Goal: Task Accomplishment & Management: Manage account settings

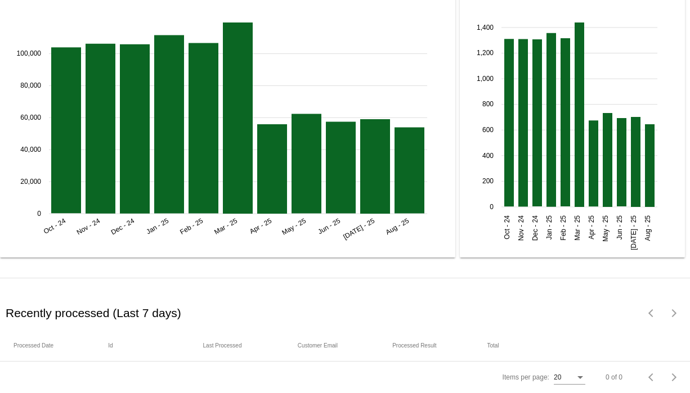
scroll to position [1316, 0]
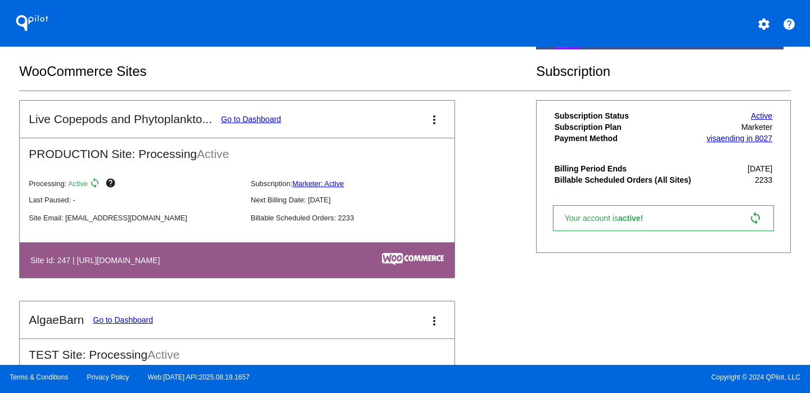
scroll to position [195, 0]
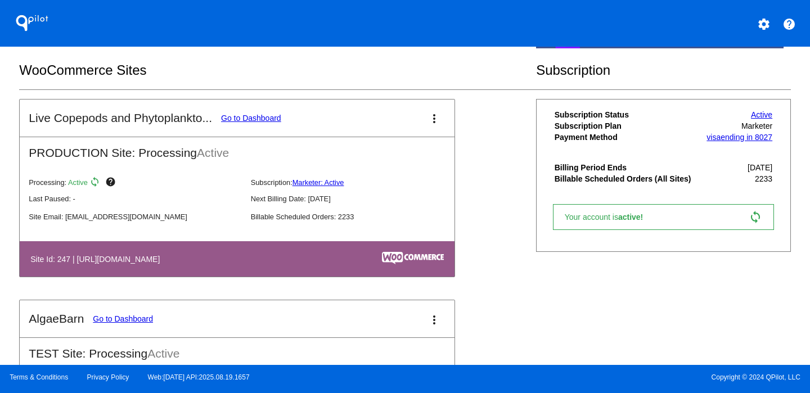
click at [433, 120] on mat-icon "more_vert" at bounding box center [433, 118] width 13 height 13
click at [406, 124] on span "dashboard" at bounding box center [396, 125] width 43 height 10
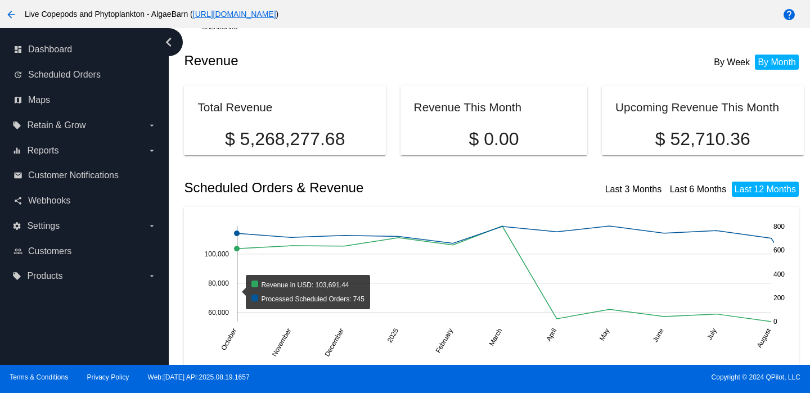
scroll to position [3, 0]
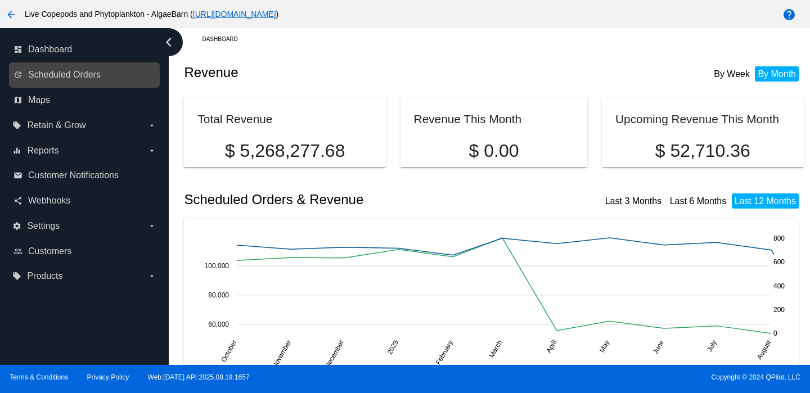
click at [83, 86] on div "update Scheduled Orders" at bounding box center [84, 74] width 151 height 25
click at [101, 79] on link "update Scheduled Orders" at bounding box center [84, 75] width 143 height 18
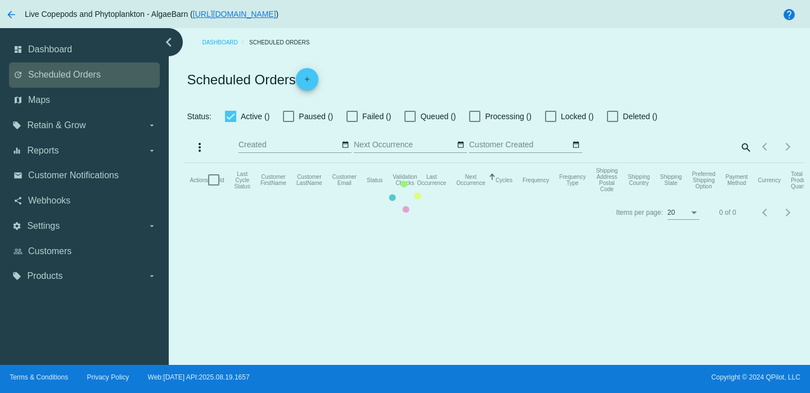
checkbox input "true"
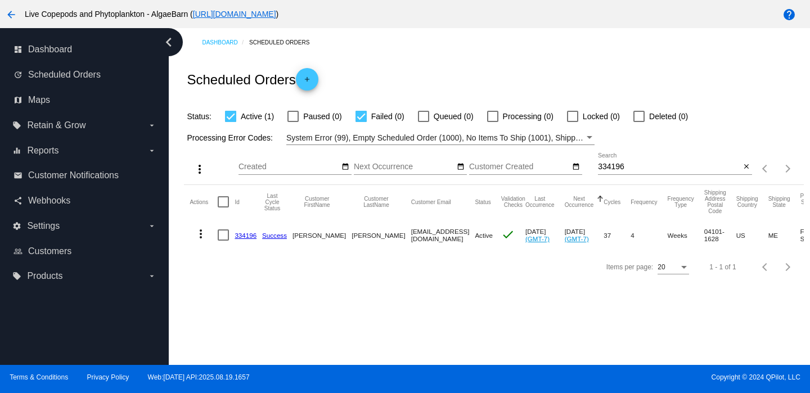
click at [626, 170] on input "334196" at bounding box center [669, 167] width 142 height 9
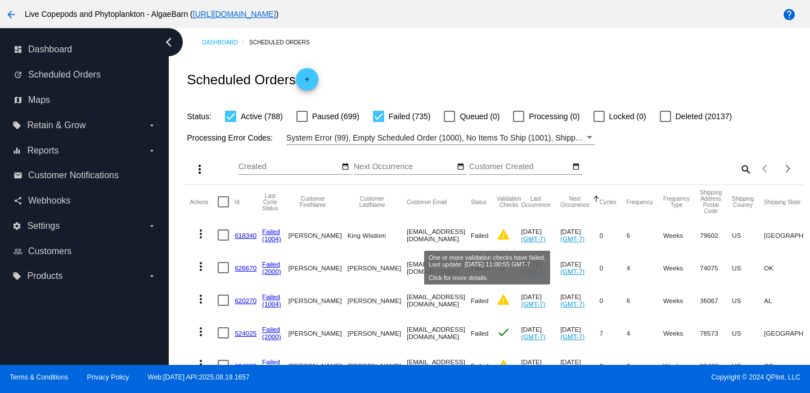
click at [497, 236] on mat-icon "warning" at bounding box center [503, 234] width 13 height 13
